Goal: Information Seeking & Learning: Learn about a topic

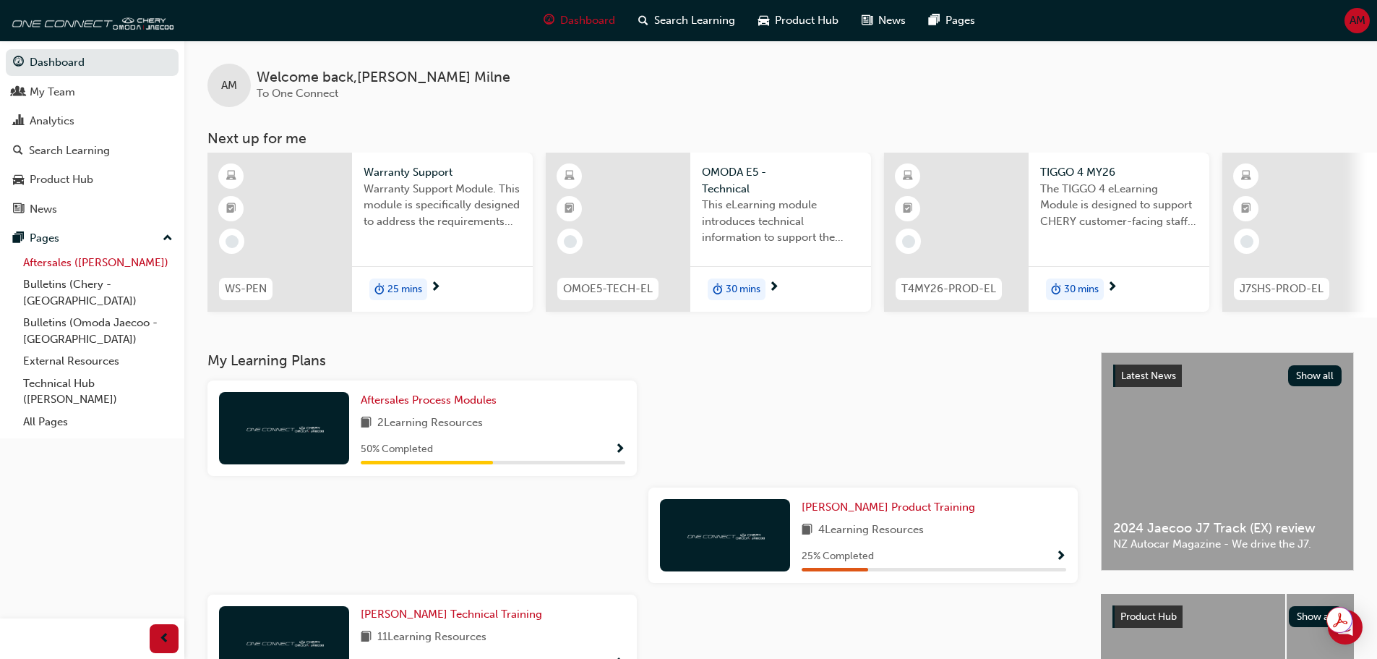
click at [65, 262] on link "Aftersales ([PERSON_NAME])" at bounding box center [97, 263] width 161 height 22
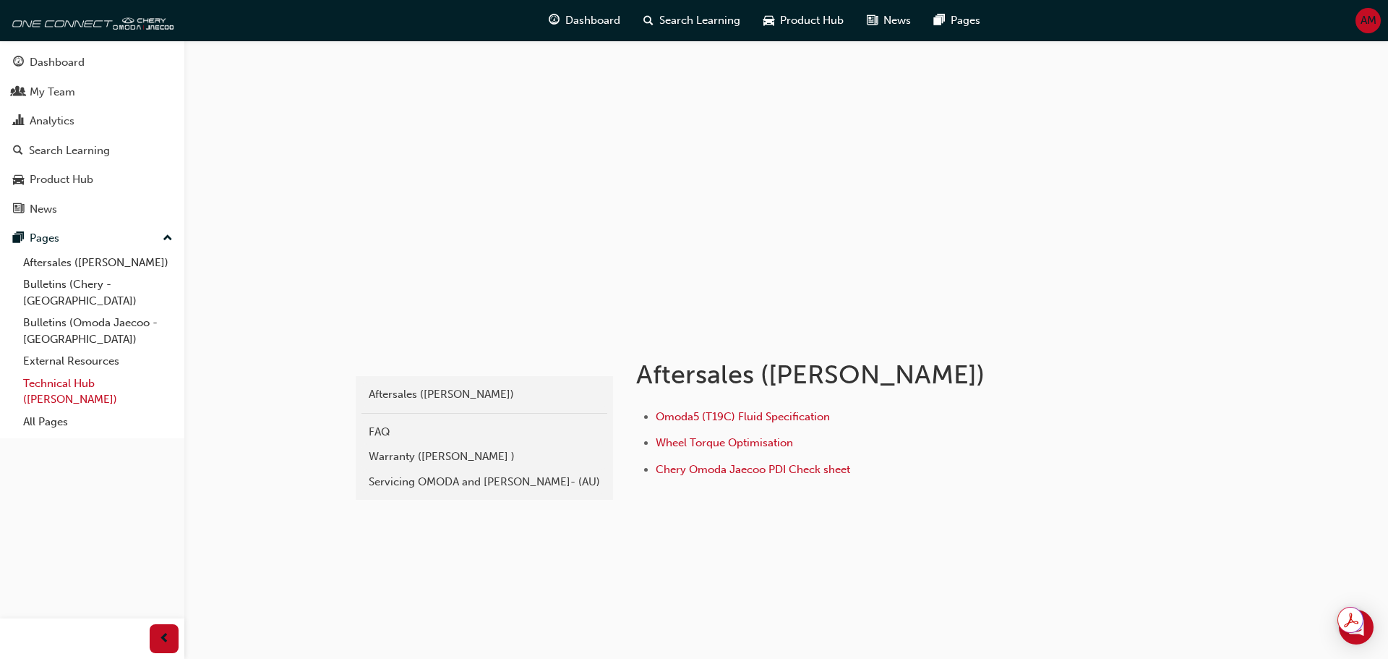
click at [49, 372] on link "Technical Hub ([PERSON_NAME])" at bounding box center [97, 391] width 161 height 38
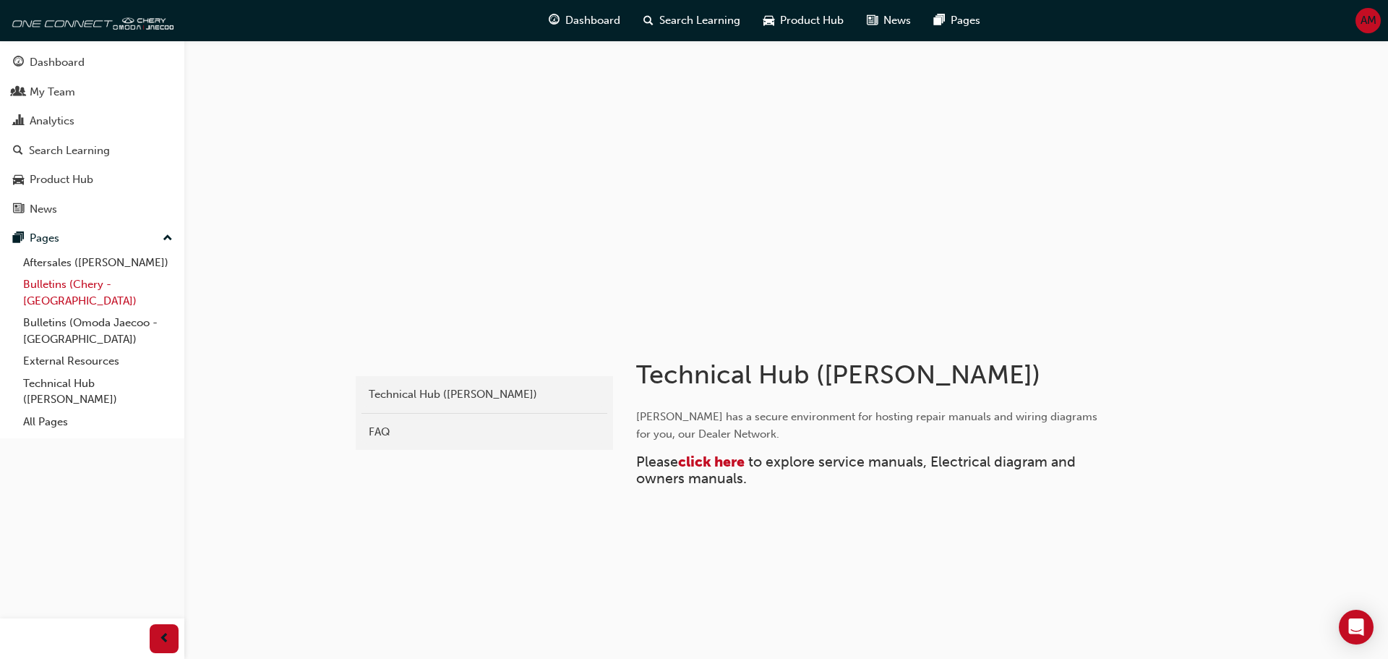
click at [65, 286] on link "Bulletins (Chery - [GEOGRAPHIC_DATA])" at bounding box center [97, 292] width 161 height 38
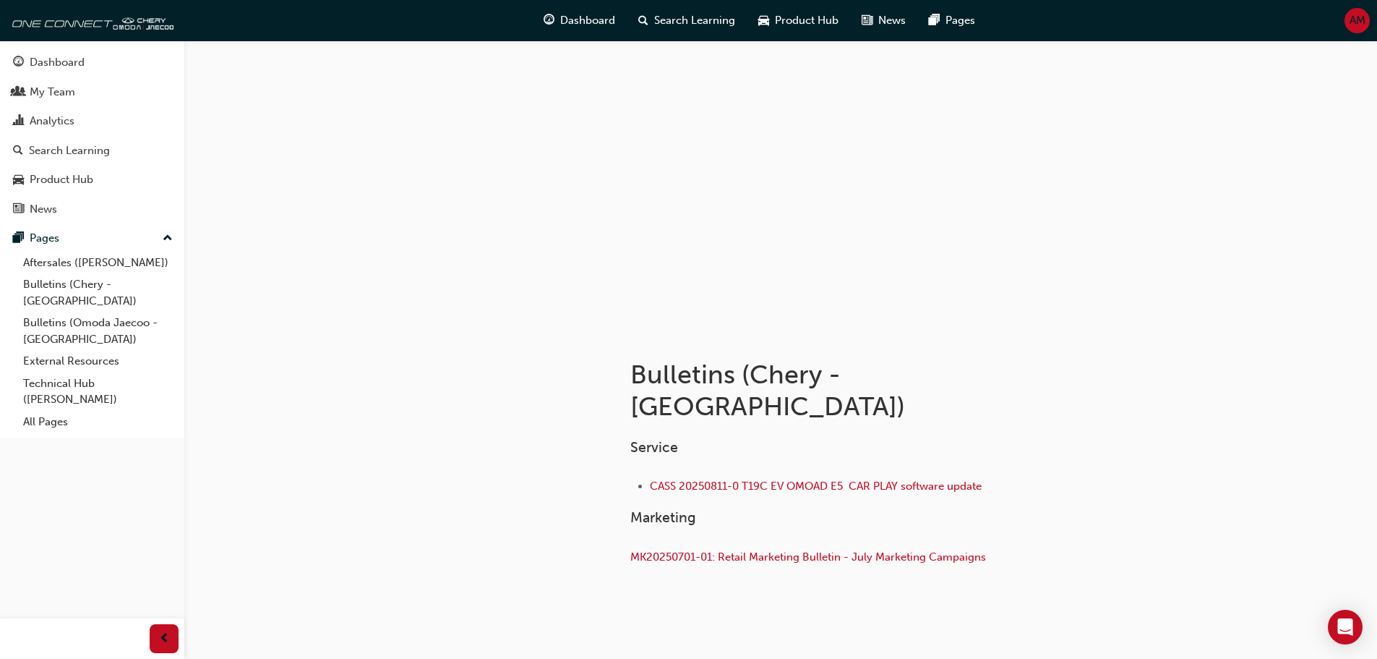
click at [165, 236] on span "up-icon" at bounding box center [168, 238] width 10 height 19
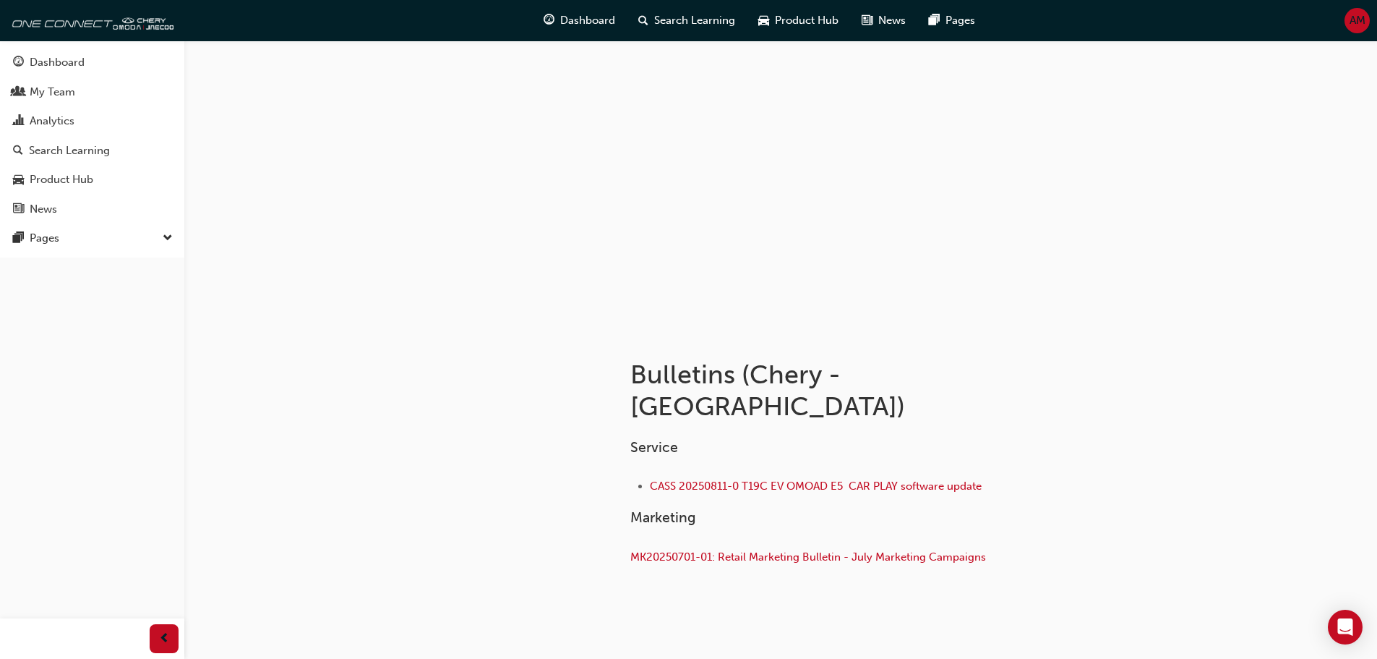
click at [165, 236] on span "down-icon" at bounding box center [168, 238] width 10 height 19
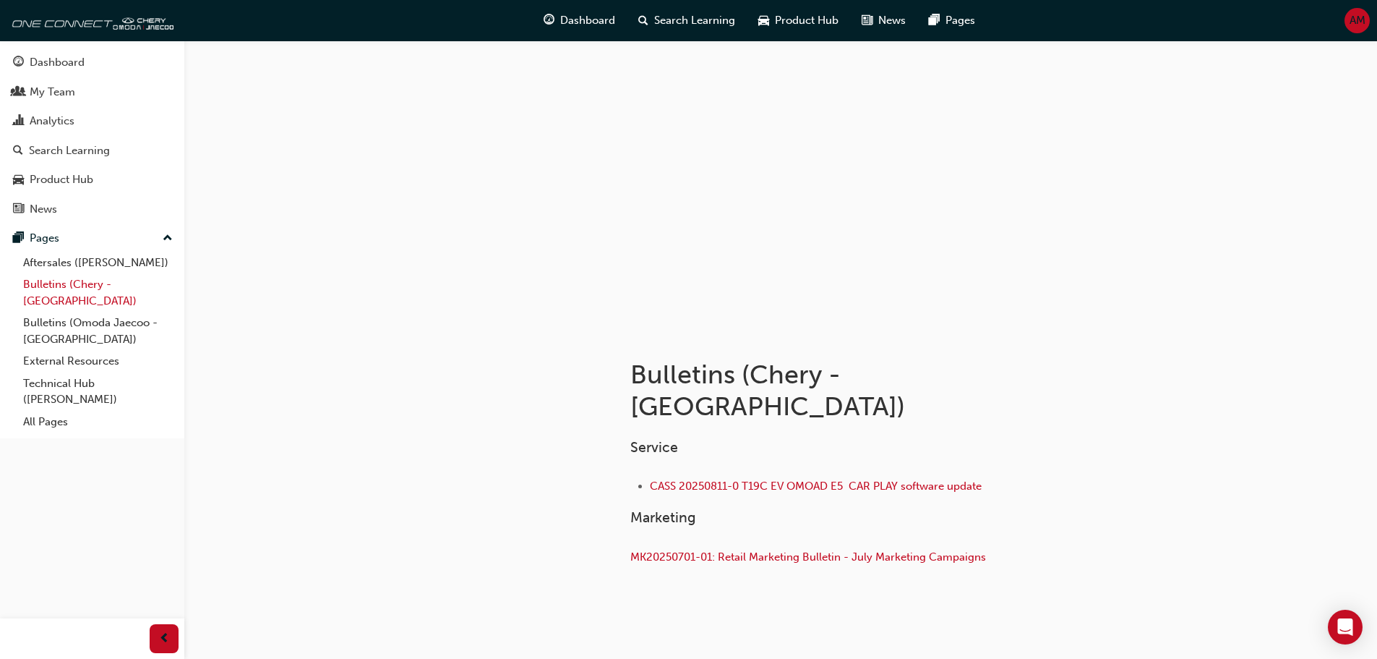
click at [59, 284] on link "Bulletins (Chery - [GEOGRAPHIC_DATA])" at bounding box center [97, 292] width 161 height 38
click at [46, 372] on link "Technical Hub ([PERSON_NAME])" at bounding box center [97, 391] width 161 height 38
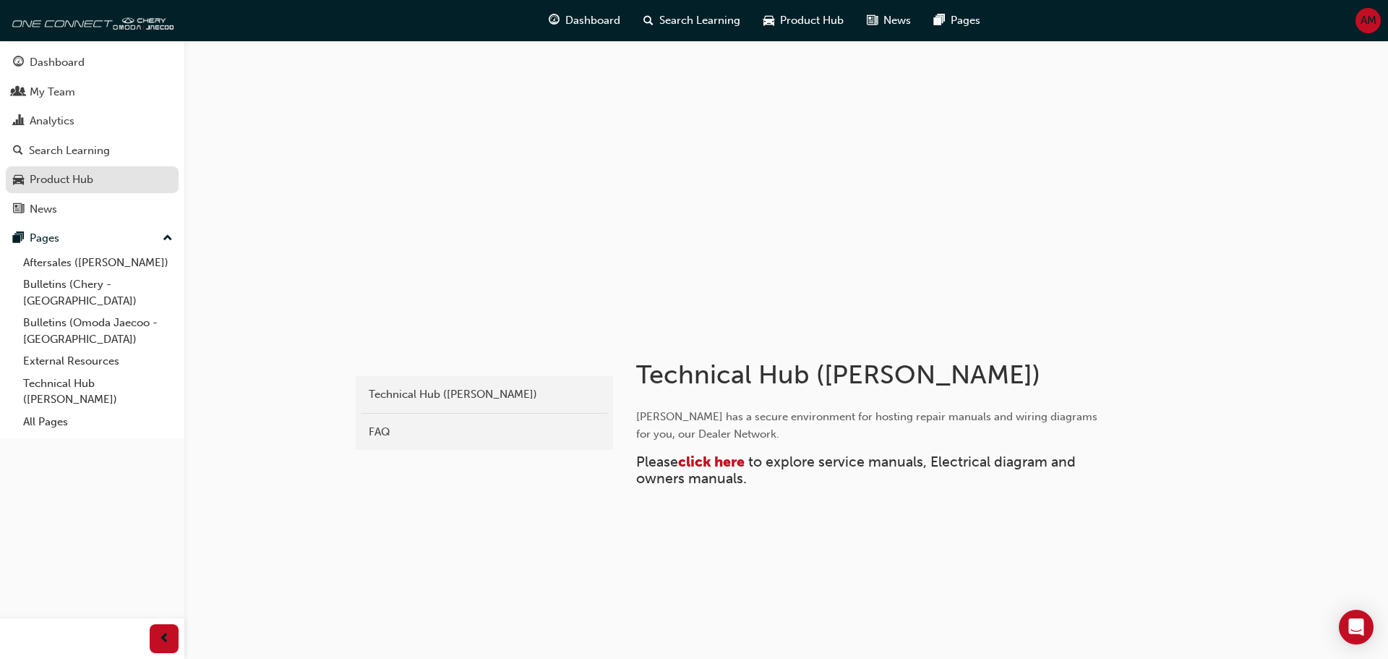
click at [42, 174] on div "Product Hub" at bounding box center [62, 179] width 64 height 17
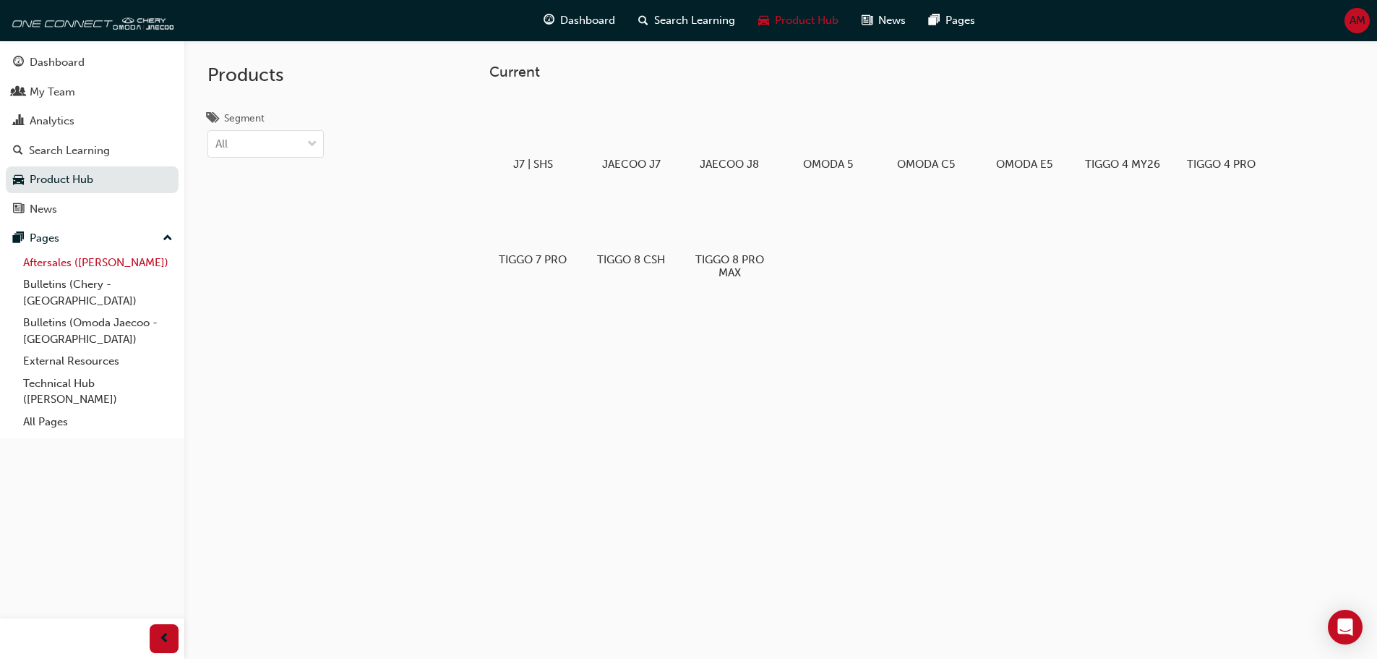
click at [68, 263] on link "Aftersales ([PERSON_NAME])" at bounding box center [97, 263] width 161 height 22
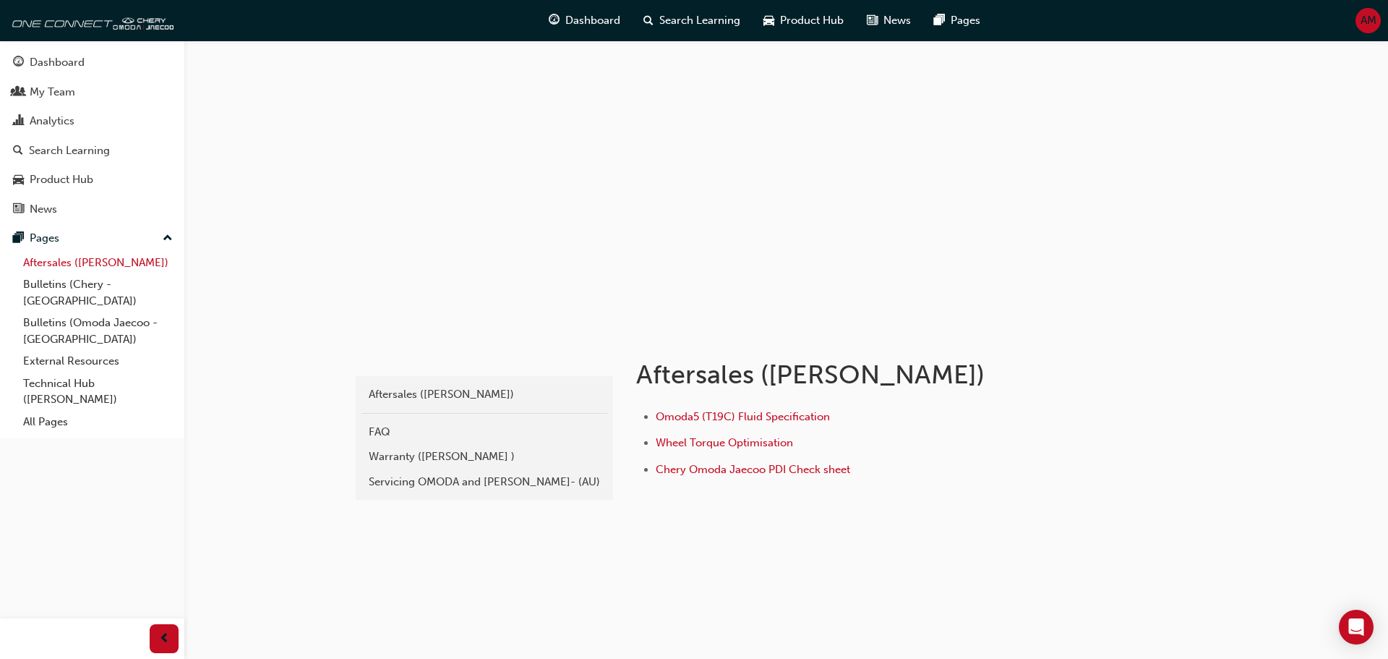
click at [68, 263] on link "Aftersales ([PERSON_NAME])" at bounding box center [97, 263] width 161 height 22
click at [64, 291] on link "Bulletins (Chery - [GEOGRAPHIC_DATA])" at bounding box center [97, 292] width 161 height 38
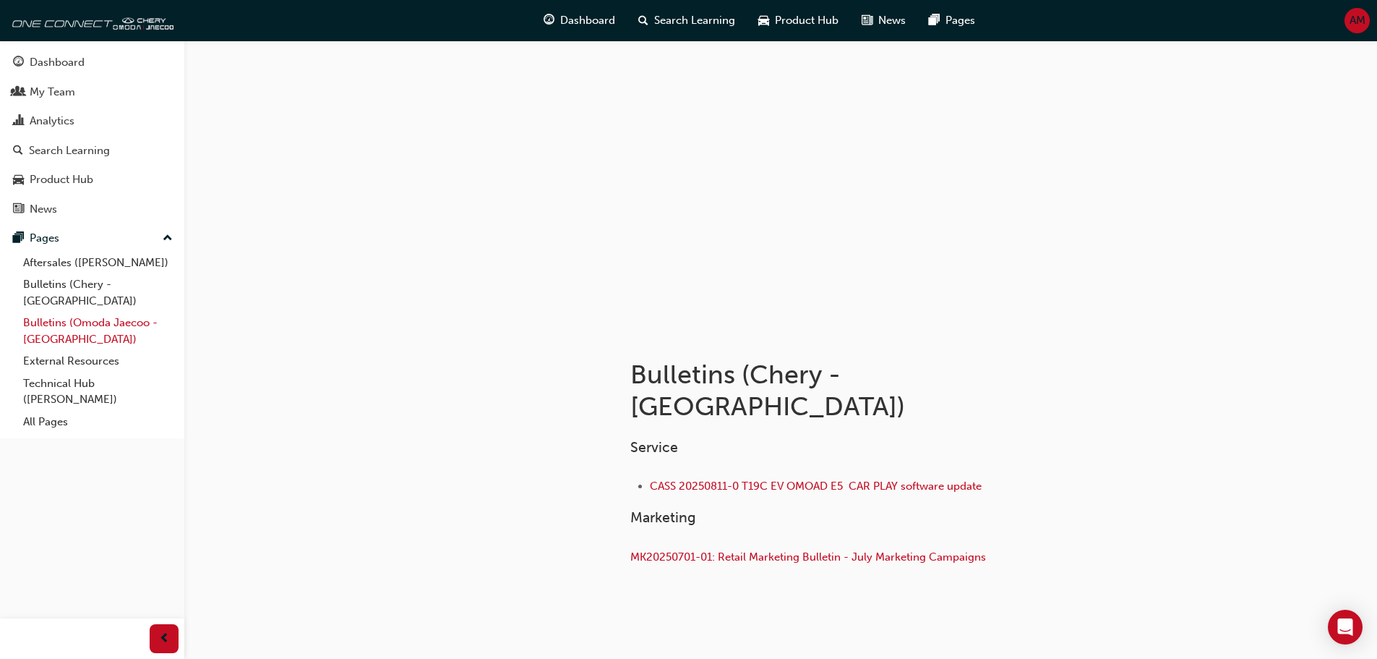
click at [44, 312] on link "Bulletins (Omoda Jaecoo - [GEOGRAPHIC_DATA])" at bounding box center [97, 331] width 161 height 38
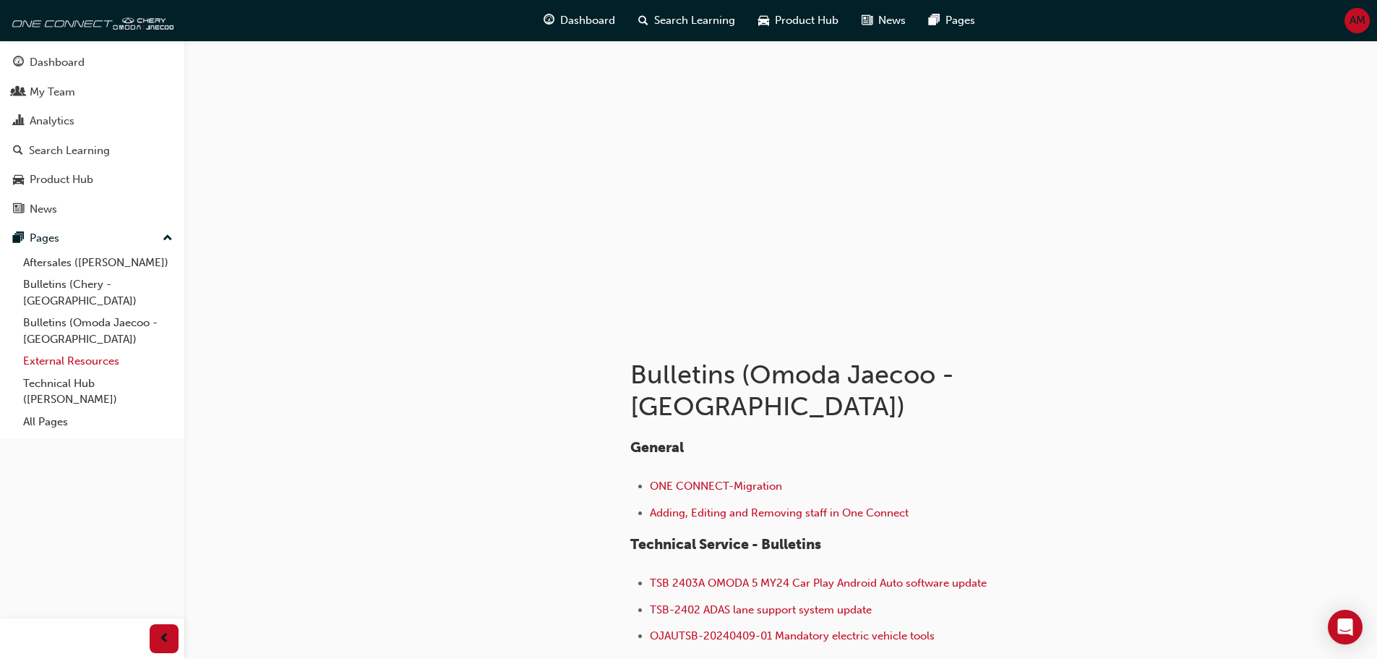
click at [38, 350] on link "External Resources" at bounding box center [97, 361] width 161 height 22
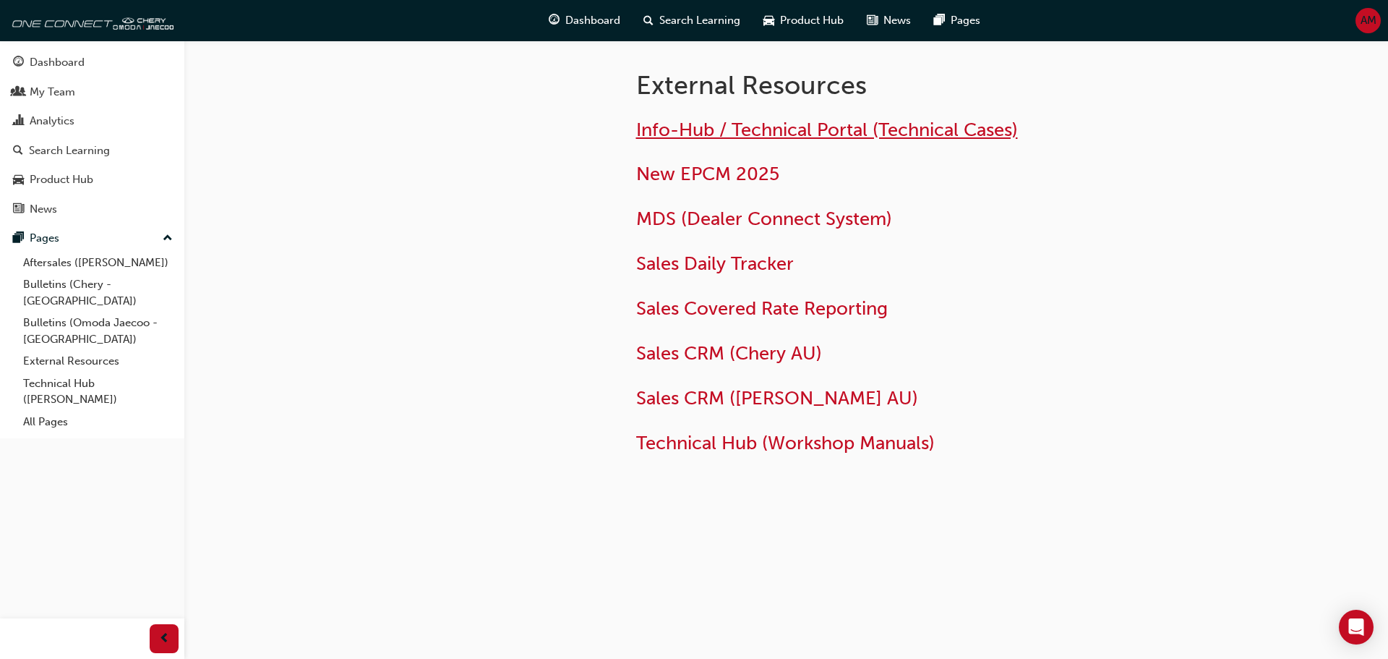
click at [827, 134] on span "Info-Hub / Technical Portal (Technical Cases)" at bounding box center [827, 130] width 382 height 22
